Goal: Transaction & Acquisition: Book appointment/travel/reservation

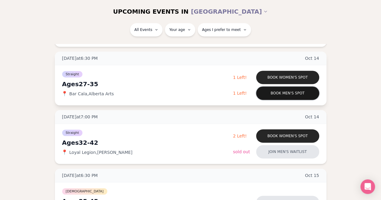
scroll to position [146, 0]
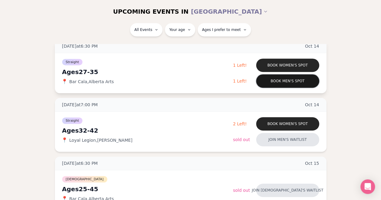
click at [282, 81] on button "Book men's spot" at bounding box center [287, 80] width 63 height 13
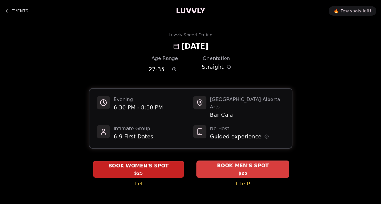
click at [221, 162] on span "BOOK MEN'S SPOT" at bounding box center [242, 165] width 54 height 7
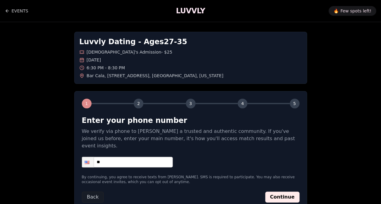
scroll to position [38, 0]
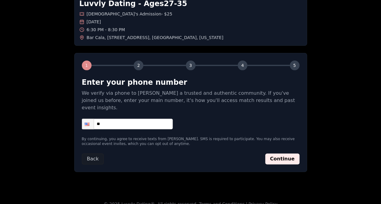
click at [138, 119] on input "**" at bounding box center [127, 124] width 91 height 11
type input "**********"
click at [290, 156] on button "Continue" at bounding box center [282, 159] width 34 height 11
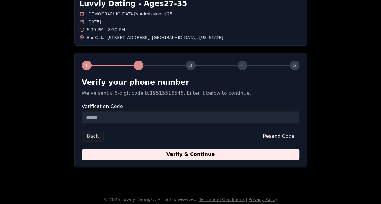
click at [249, 117] on input "Verification Code" at bounding box center [190, 117] width 217 height 12
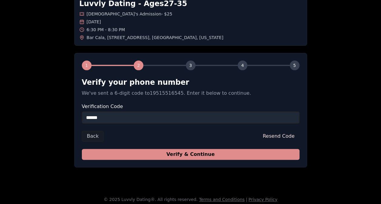
type input "******"
click at [241, 153] on button "Verify & Continue" at bounding box center [190, 154] width 217 height 11
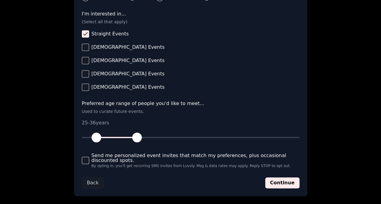
scroll to position [268, 0]
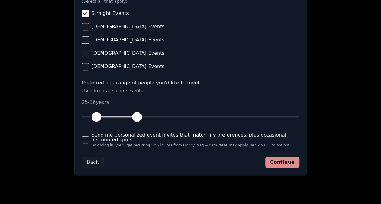
click at [284, 163] on button "Continue" at bounding box center [282, 162] width 34 height 11
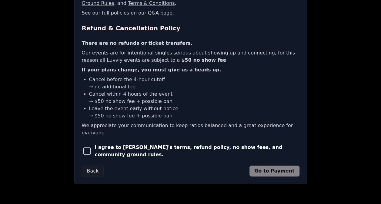
scroll to position [137, 0]
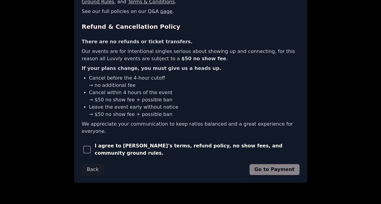
click at [88, 146] on span "button" at bounding box center [86, 149] width 7 height 7
click at [264, 164] on button "Go to Payment" at bounding box center [274, 169] width 50 height 11
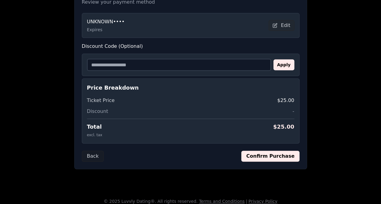
scroll to position [131, 0]
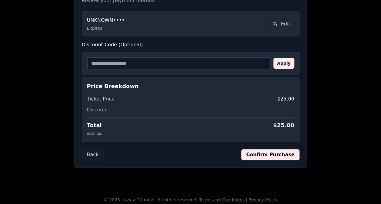
click at [268, 153] on button "Confirm Purchase" at bounding box center [270, 154] width 58 height 11
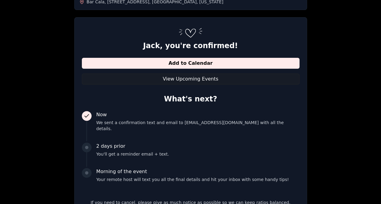
scroll to position [70, 0]
